Goal: Navigation & Orientation: Find specific page/section

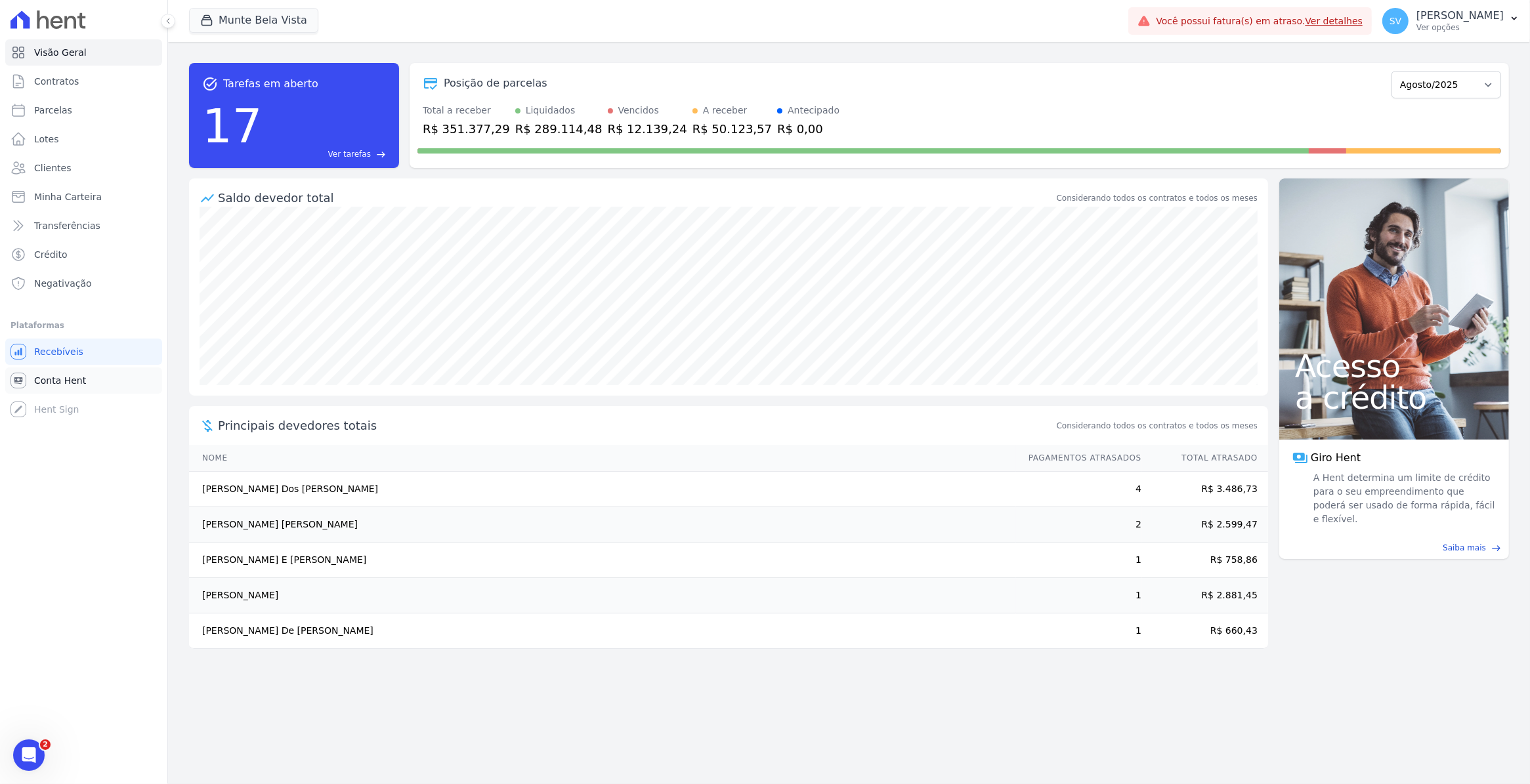
click at [53, 389] on link "Conta Hent" at bounding box center [83, 380] width 157 height 26
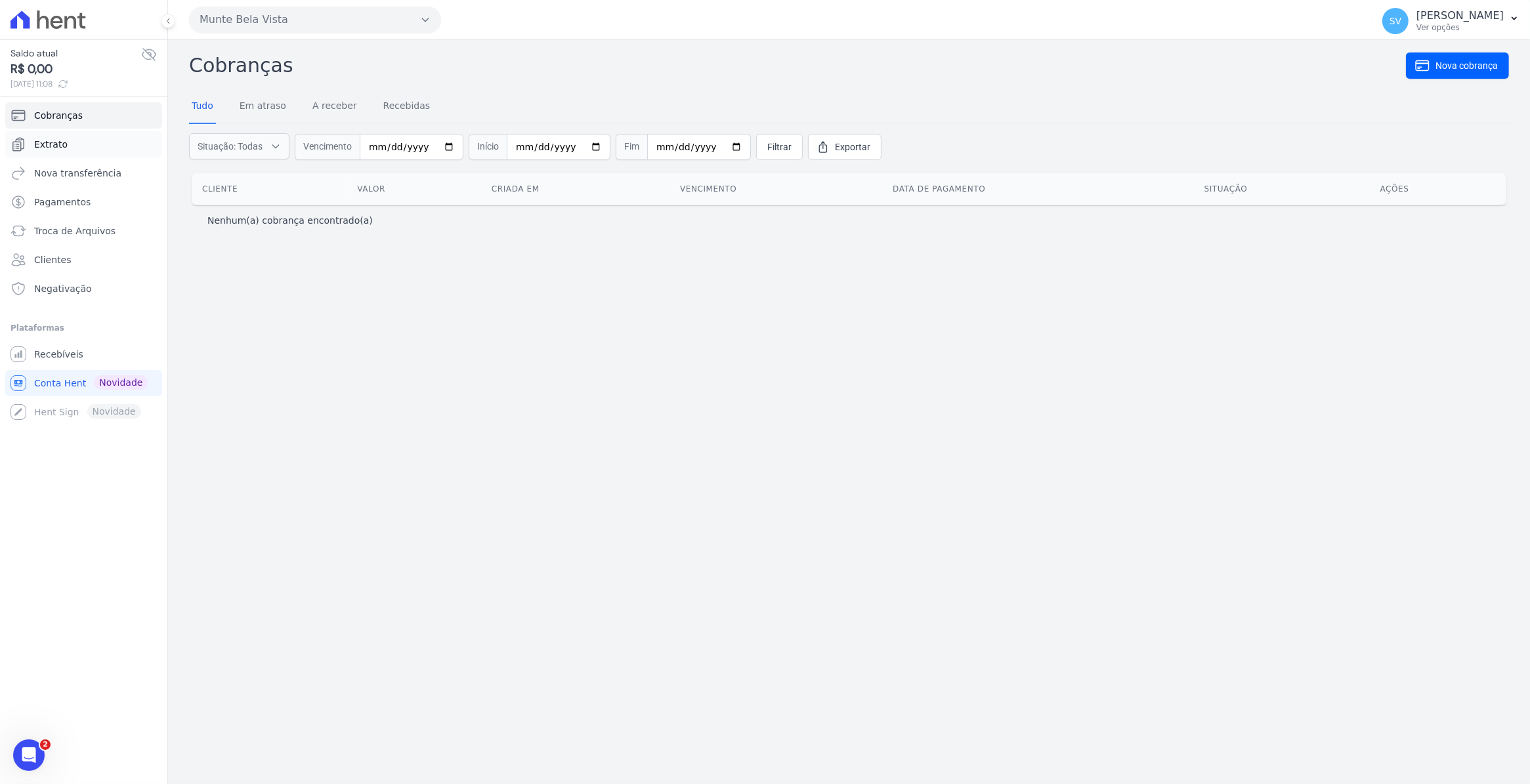
click at [65, 145] on link "Extrato" at bounding box center [83, 144] width 157 height 26
click at [70, 205] on span "Pagamentos" at bounding box center [62, 202] width 56 height 13
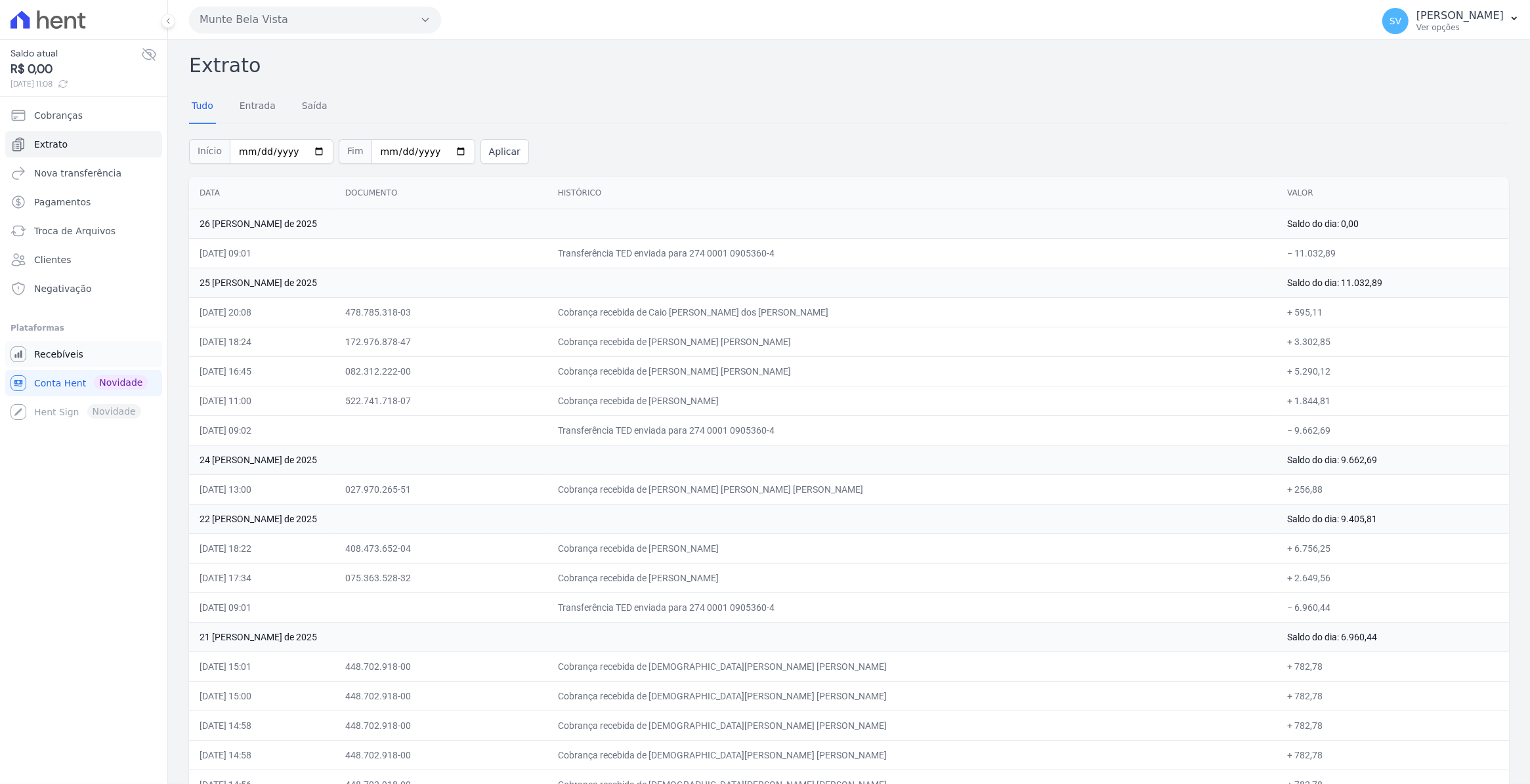
click at [73, 356] on span "Recebíveis" at bounding box center [59, 355] width 49 height 13
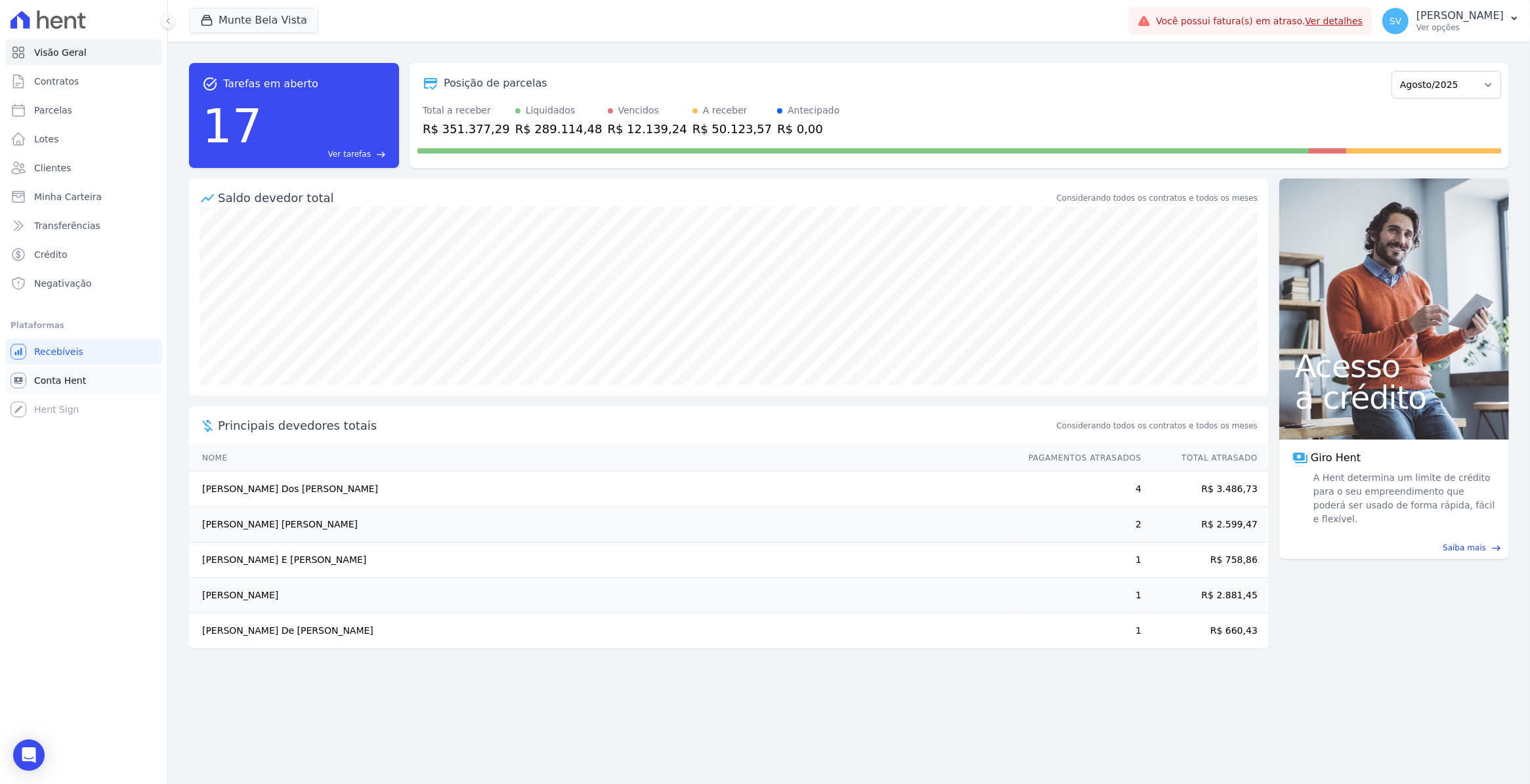
click at [59, 372] on link "Conta Hent" at bounding box center [83, 380] width 157 height 26
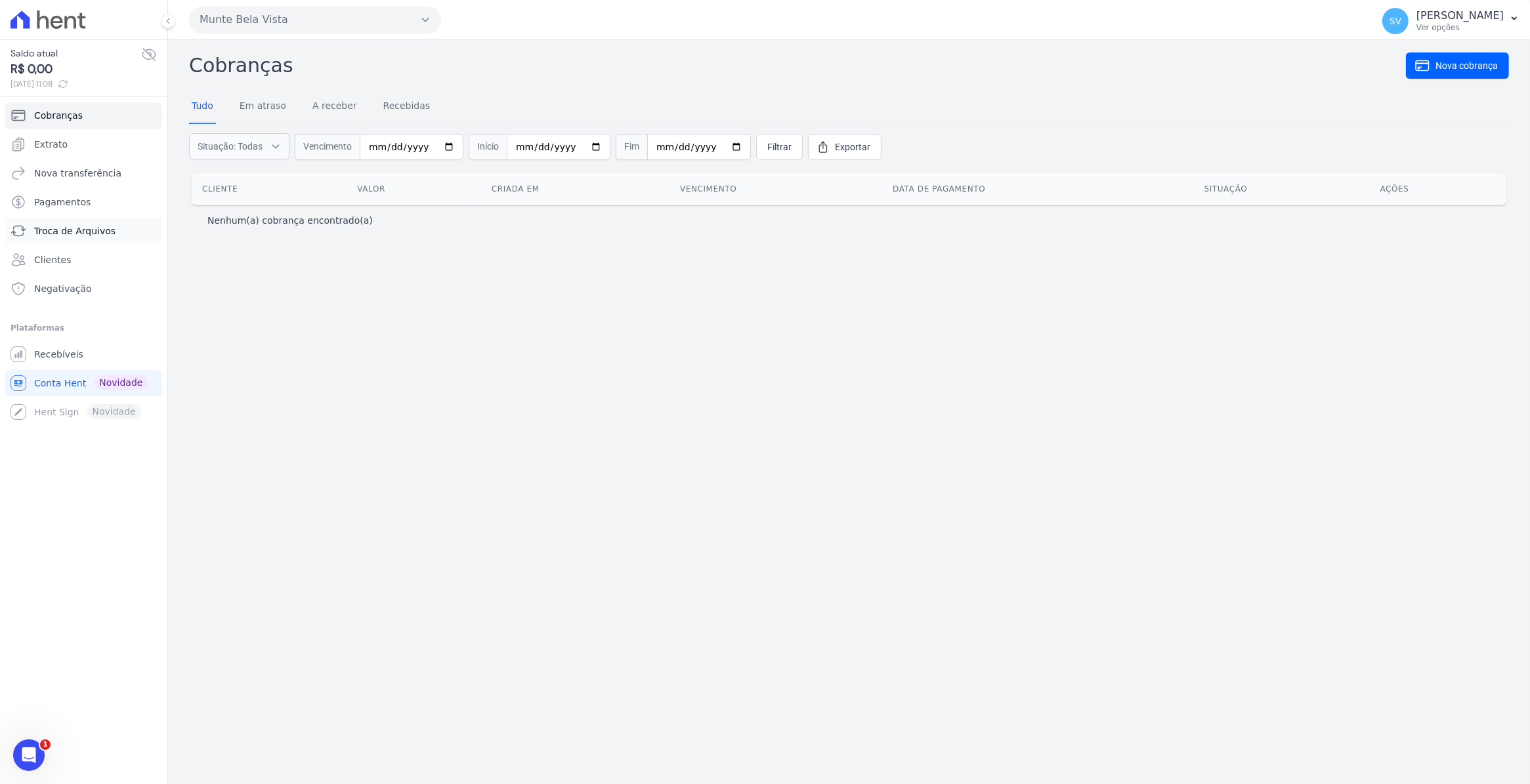
click at [59, 224] on span "Troca de Arquivos" at bounding box center [74, 231] width 81 height 13
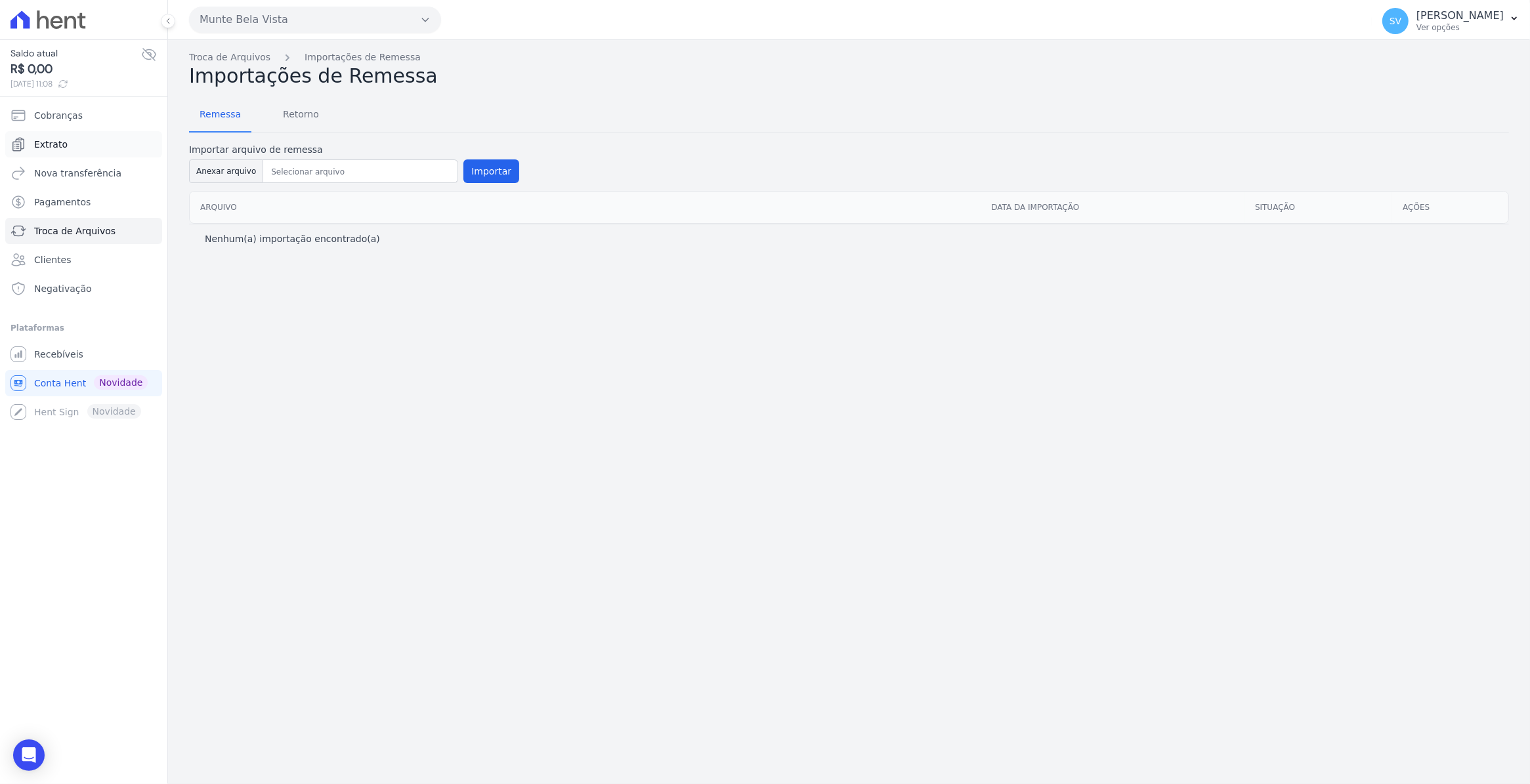
click at [43, 149] on span "Extrato" at bounding box center [51, 145] width 33 height 13
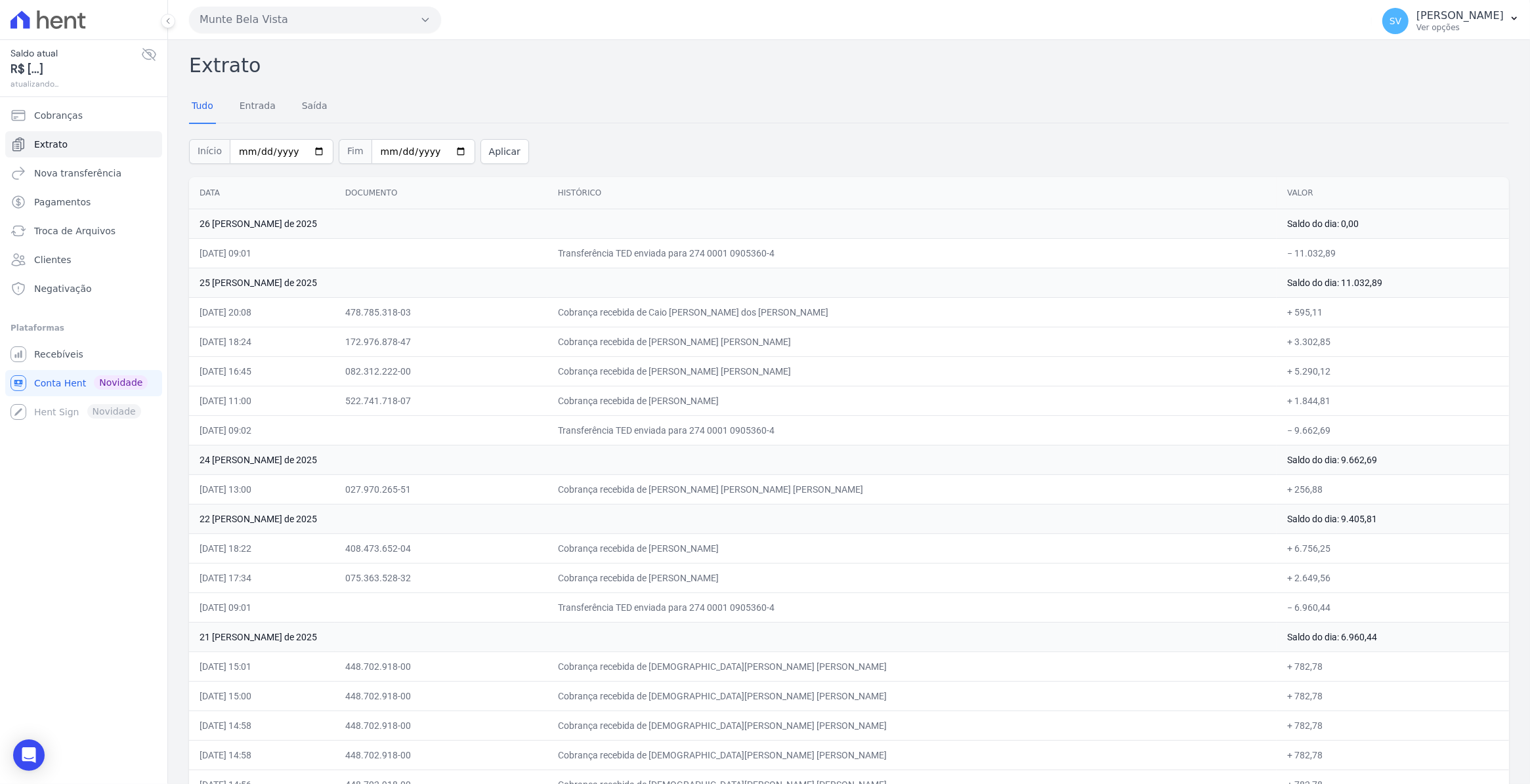
click at [59, 118] on span "Cobranças" at bounding box center [59, 115] width 49 height 13
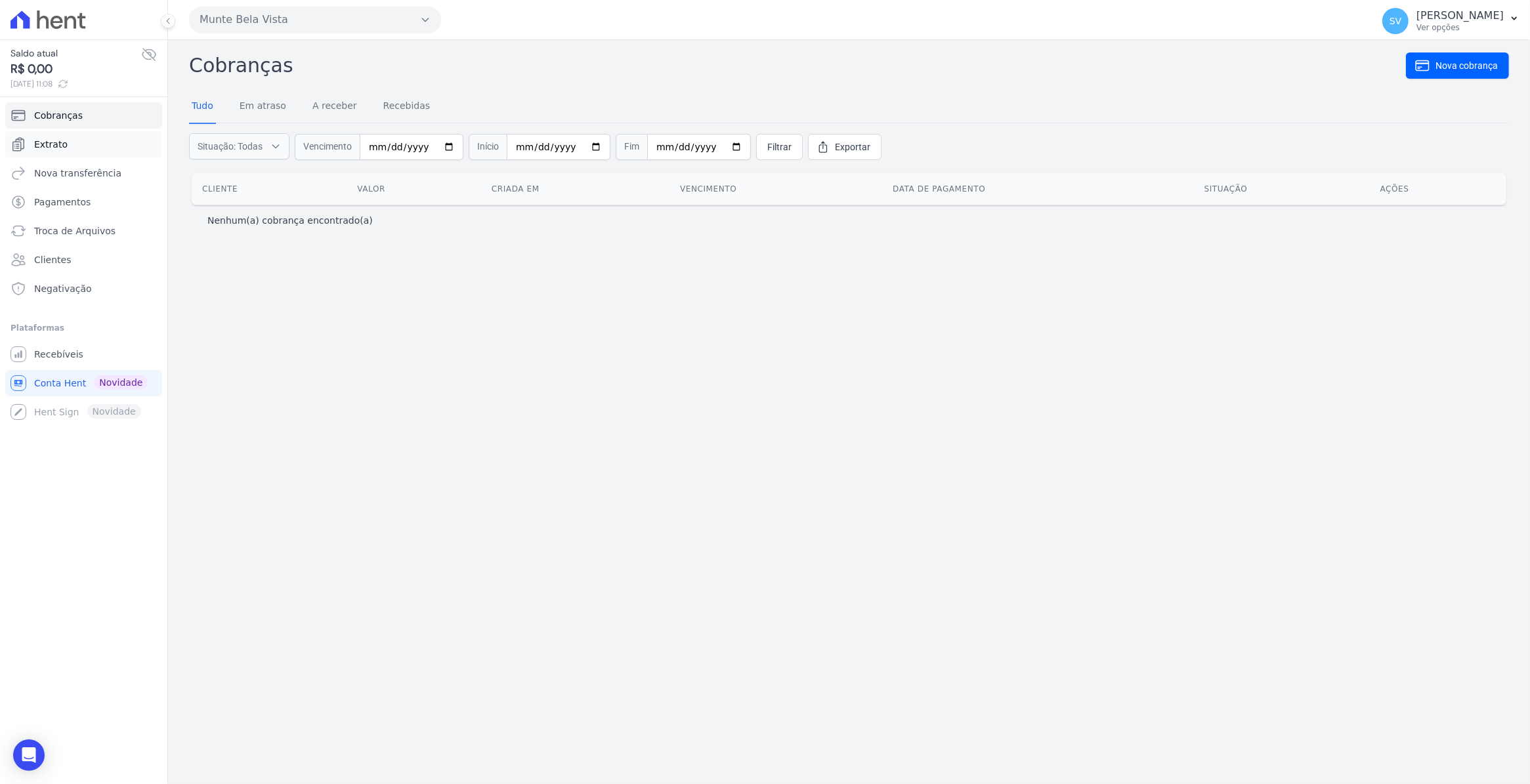
click at [33, 145] on link "Extrato" at bounding box center [83, 144] width 157 height 26
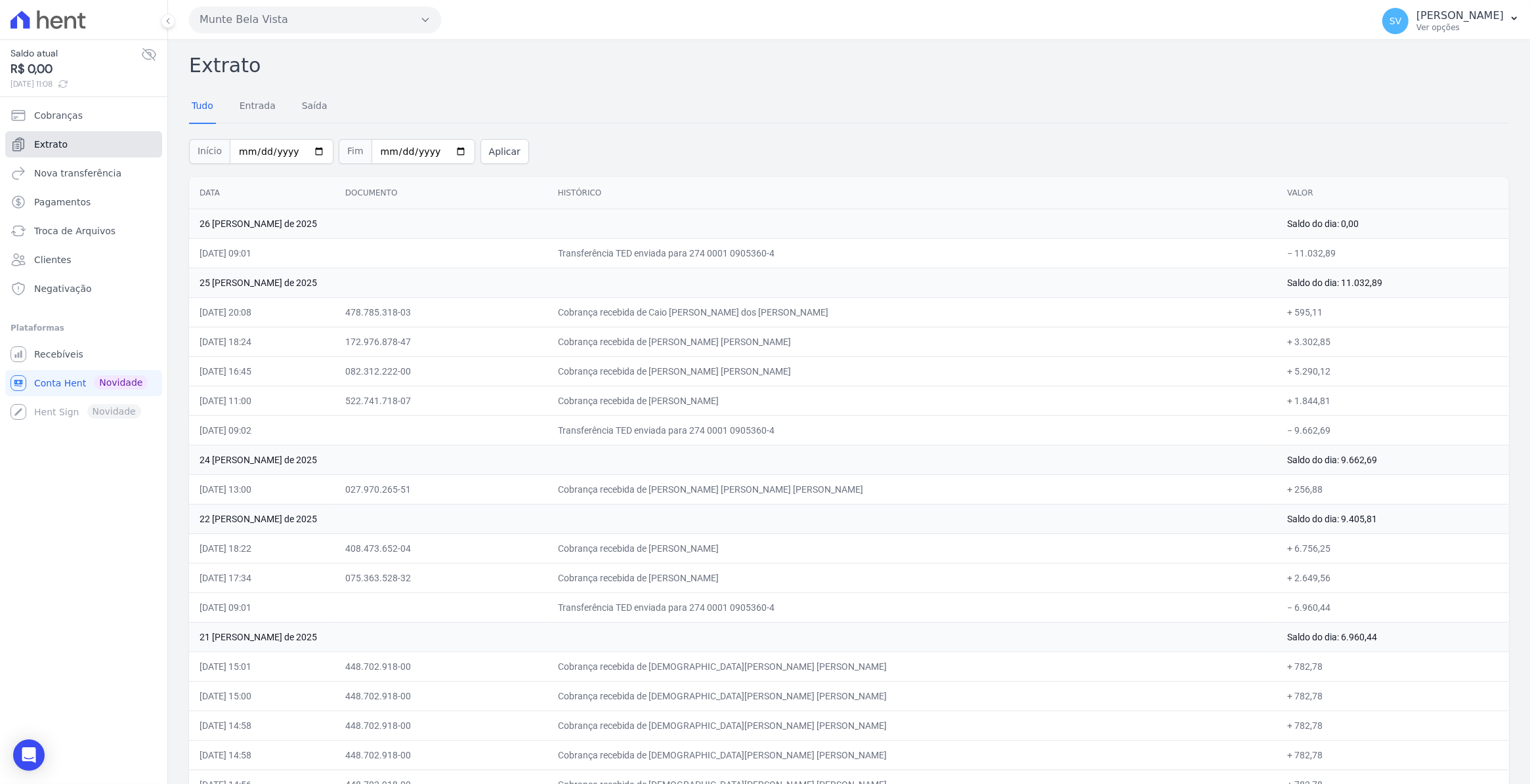
click at [44, 145] on span "Extrato" at bounding box center [51, 145] width 33 height 13
click at [67, 146] on link "Extrato" at bounding box center [83, 144] width 157 height 26
click at [66, 123] on link "Cobranças" at bounding box center [83, 115] width 157 height 26
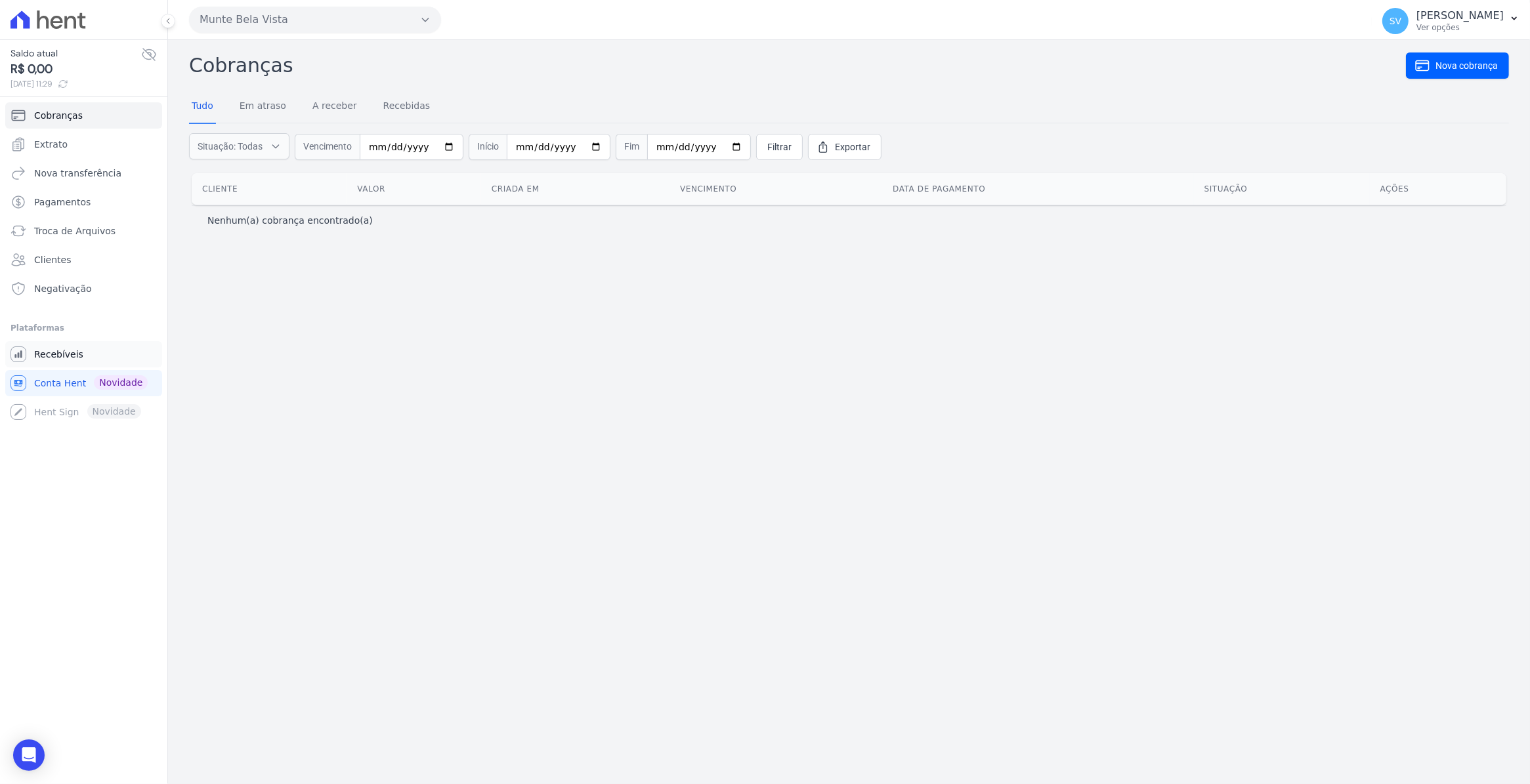
click at [51, 358] on span "Recebíveis" at bounding box center [59, 355] width 49 height 13
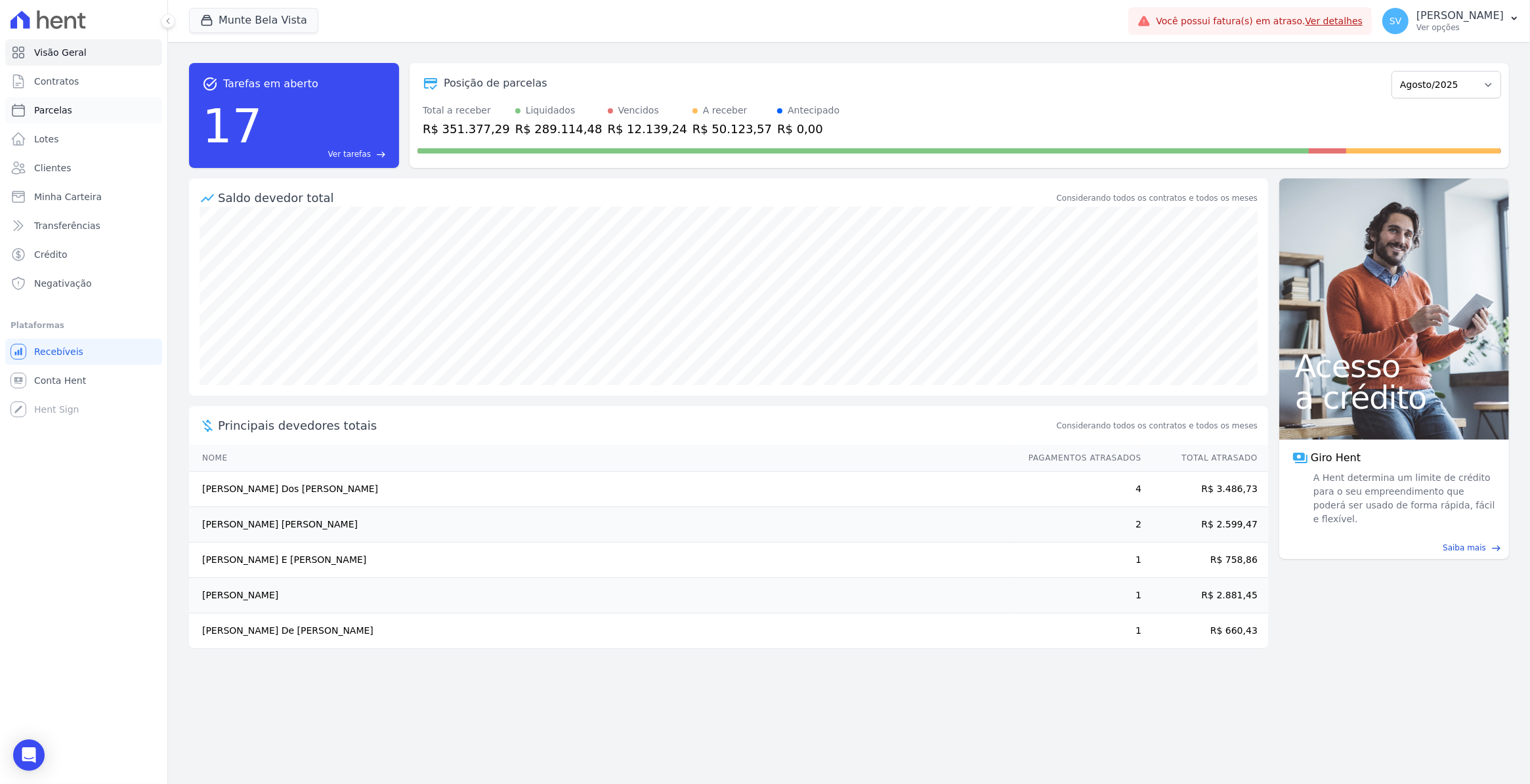
click at [56, 120] on link "Parcelas" at bounding box center [83, 110] width 157 height 26
select select
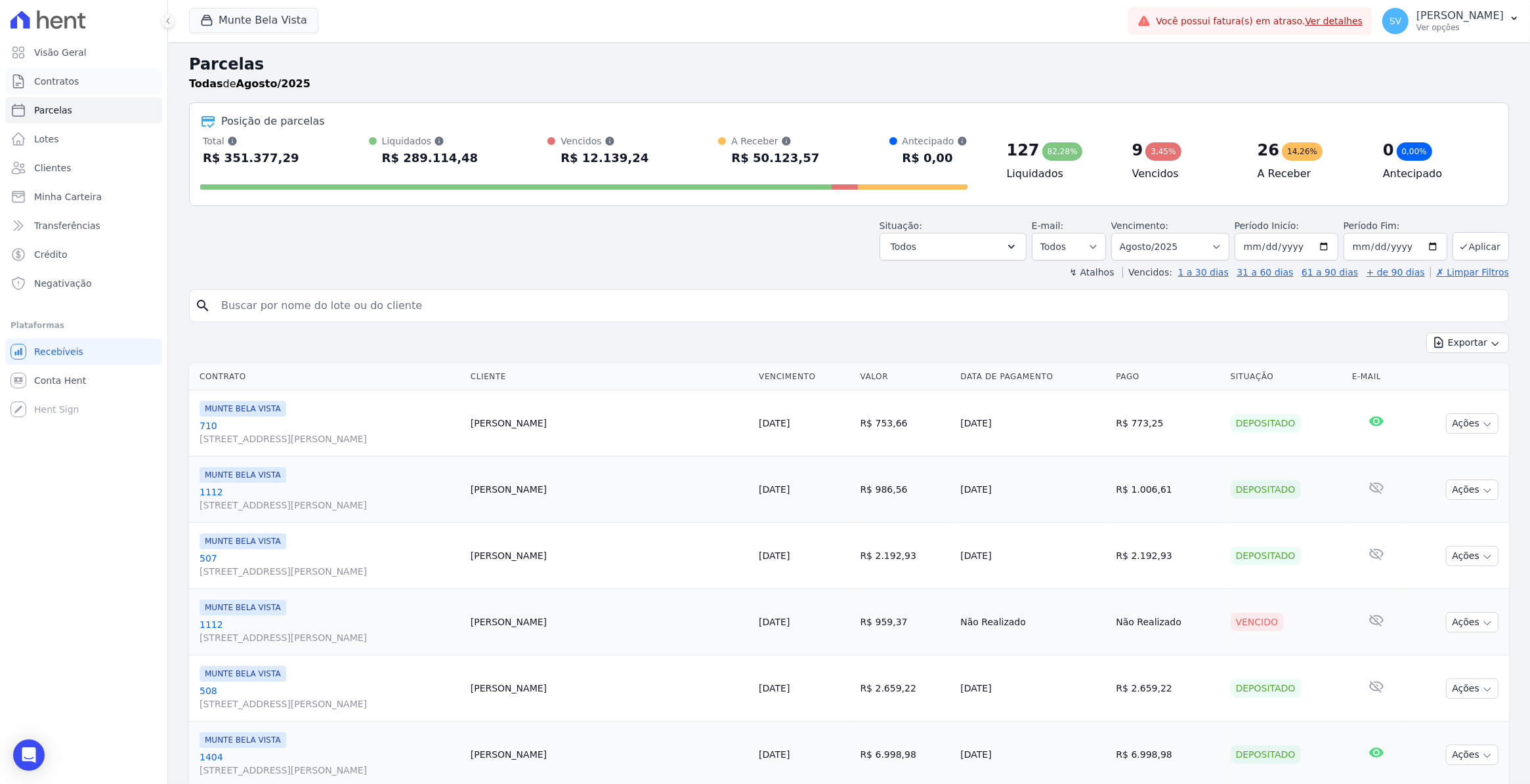
click at [56, 80] on span "Contratos" at bounding box center [56, 81] width 44 height 13
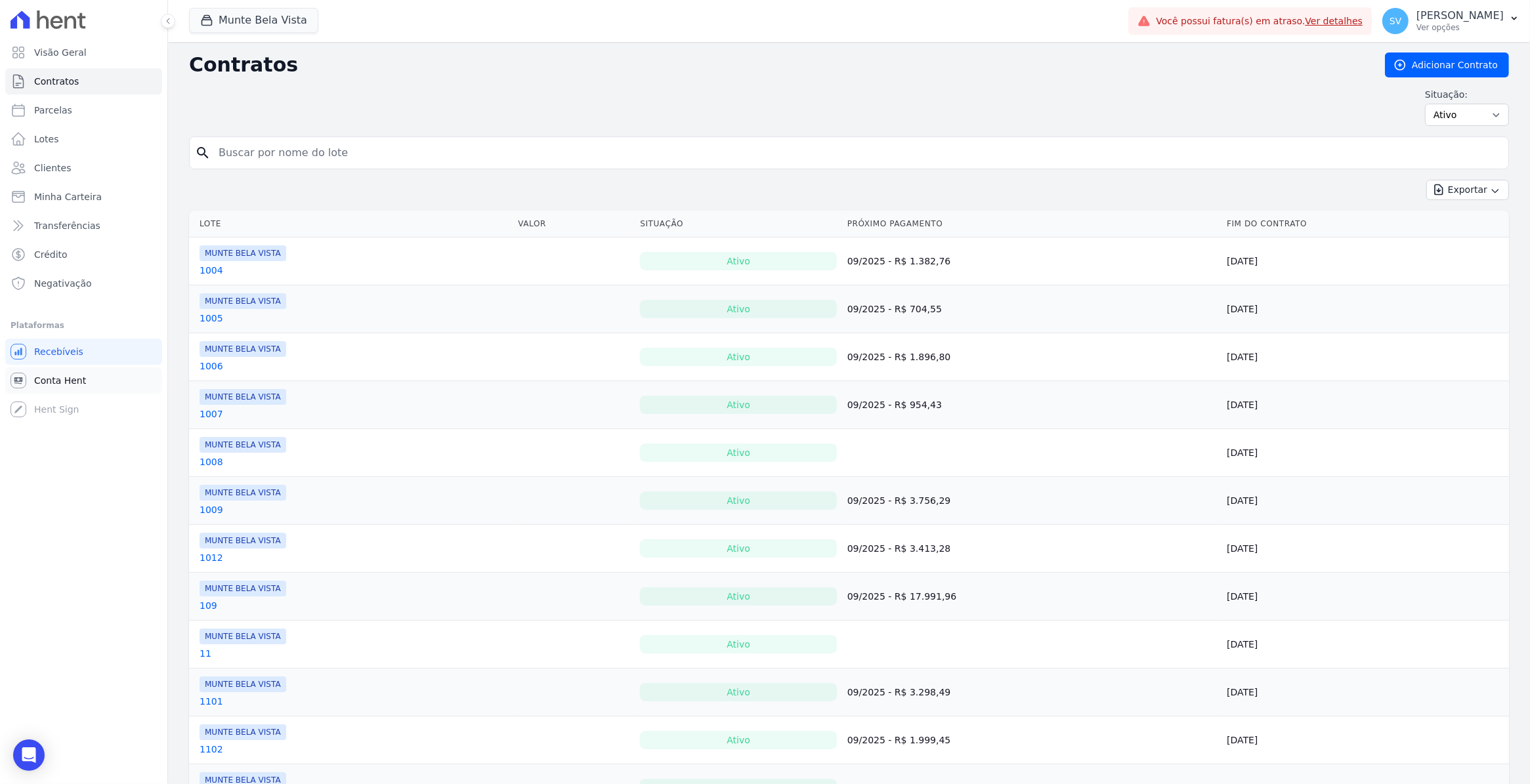
click at [59, 382] on span "Conta Hent" at bounding box center [60, 381] width 52 height 13
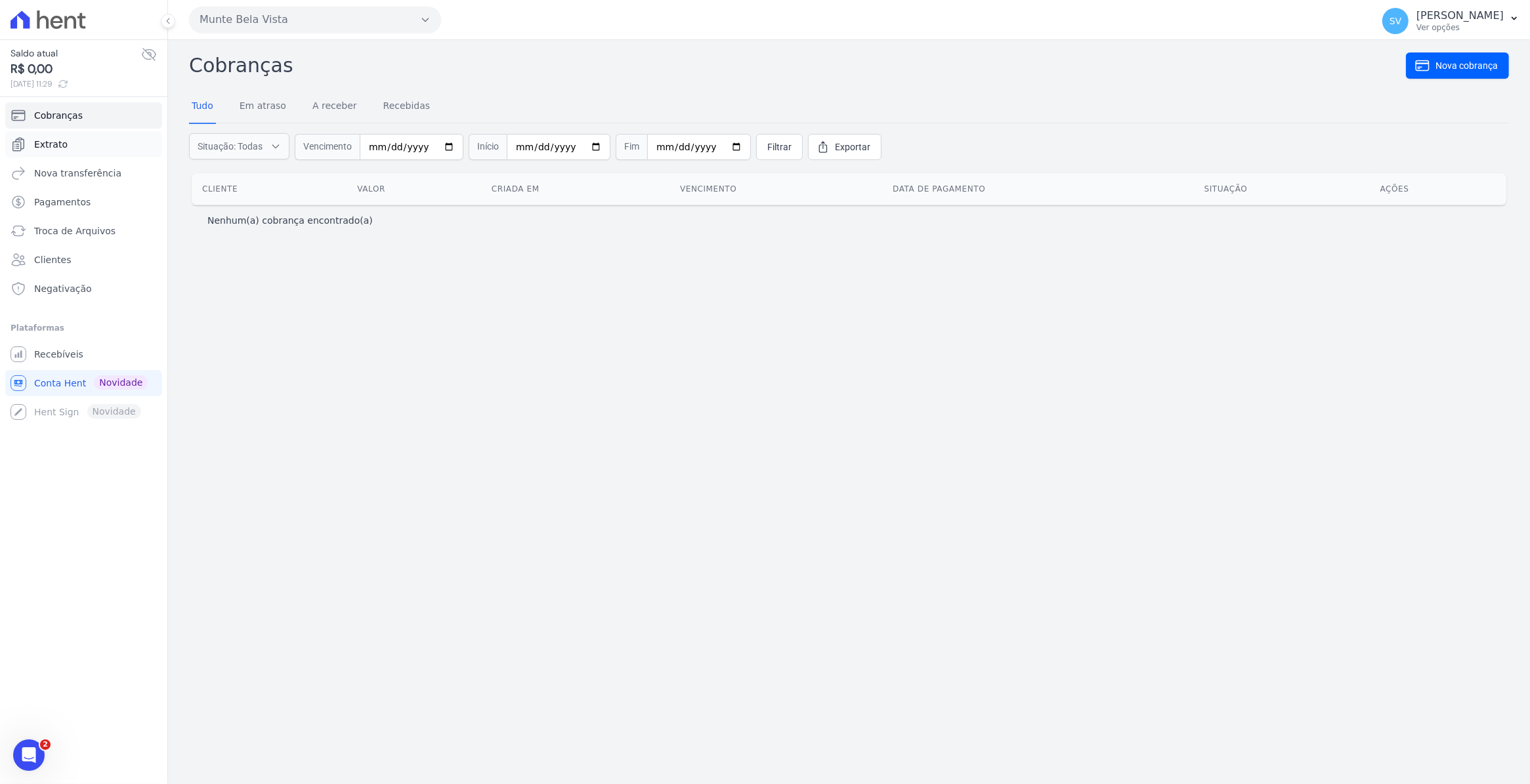
click at [54, 141] on span "Extrato" at bounding box center [51, 145] width 33 height 13
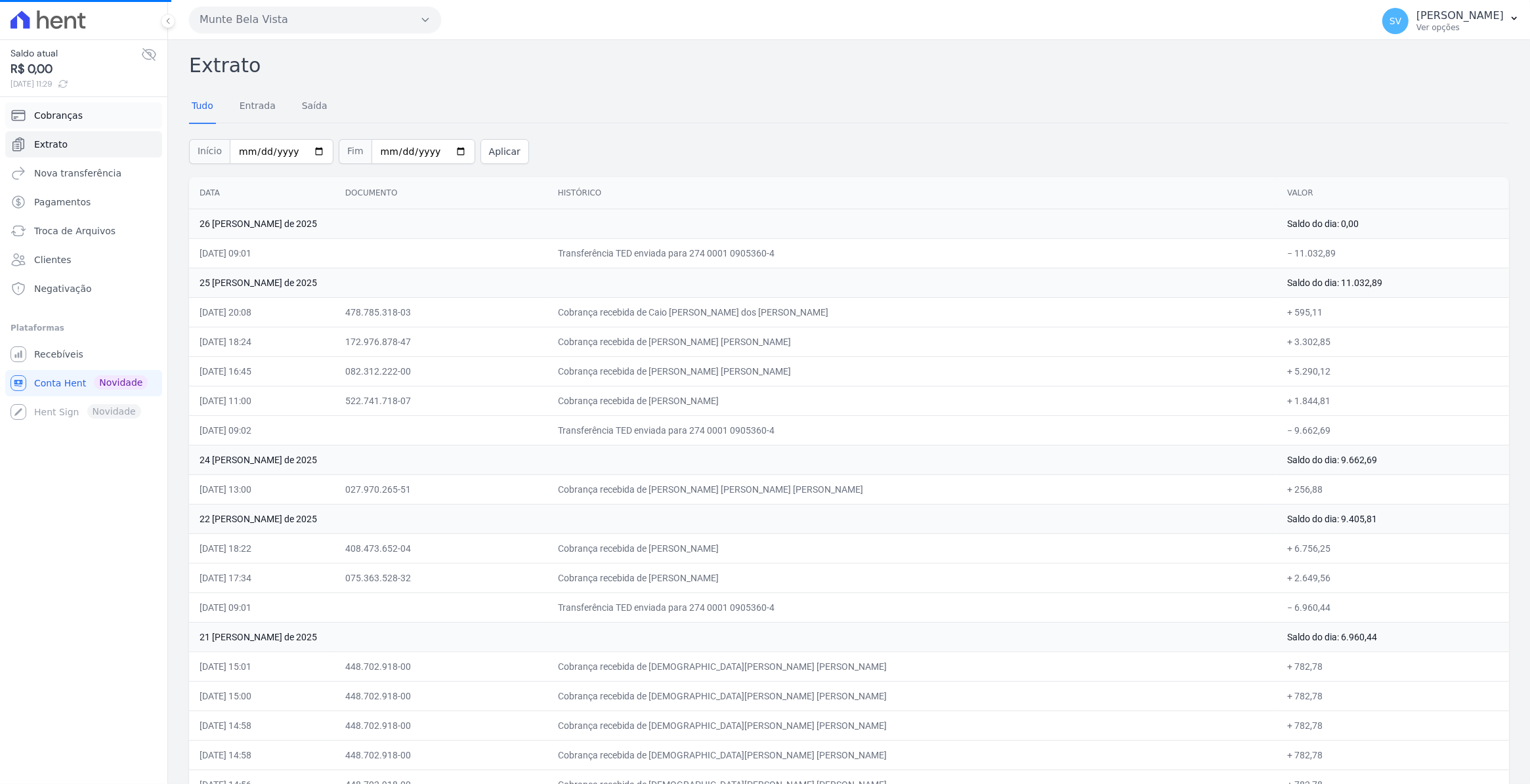
click at [64, 113] on span "Cobranças" at bounding box center [59, 115] width 49 height 13
